Goal: Task Accomplishment & Management: Complete application form

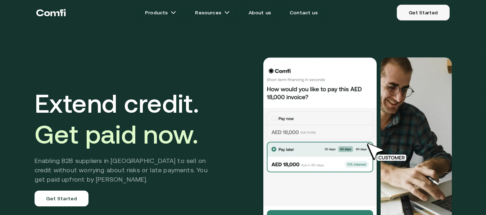
click at [423, 14] on link "Get Started" at bounding box center [423, 13] width 53 height 16
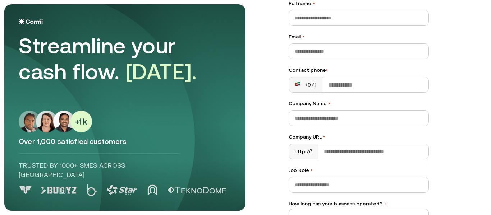
scroll to position [133, 0]
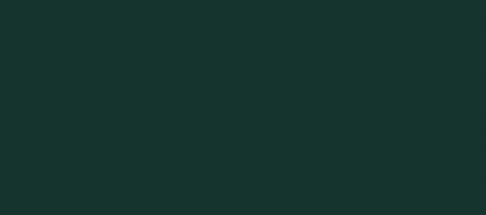
scroll to position [144, 0]
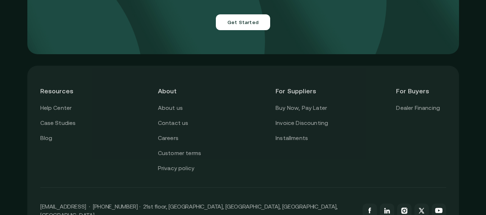
scroll to position [2624, 0]
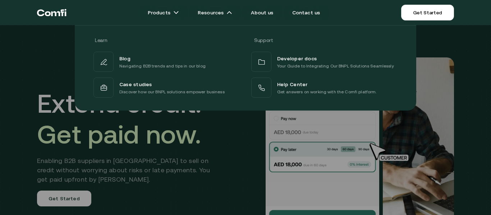
click at [442, 54] on div "Learn Support Blog Navigating B2B trends and tips in our blog Developer docs Yo…" at bounding box center [245, 65] width 491 height 91
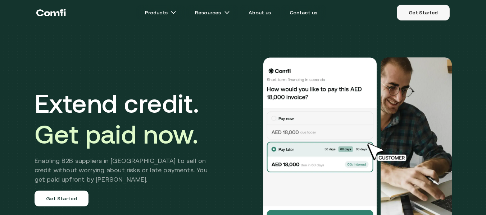
click at [431, 13] on link "Get Started" at bounding box center [423, 13] width 53 height 16
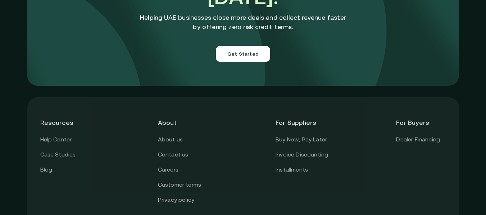
scroll to position [2553, 0]
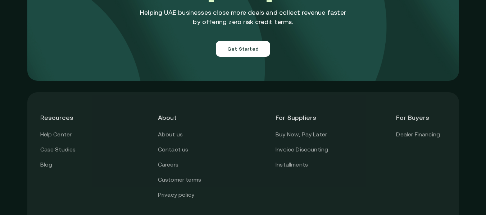
click at [403, 105] on header "For Buyers" at bounding box center [421, 117] width 50 height 25
click at [411, 106] on header "For Buyers" at bounding box center [421, 117] width 50 height 25
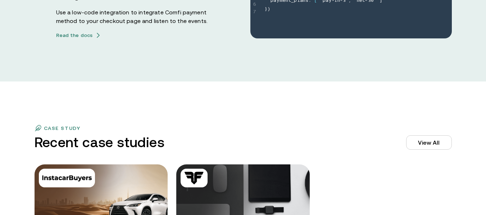
scroll to position [2084, 0]
